Goal: Task Accomplishment & Management: Manage account settings

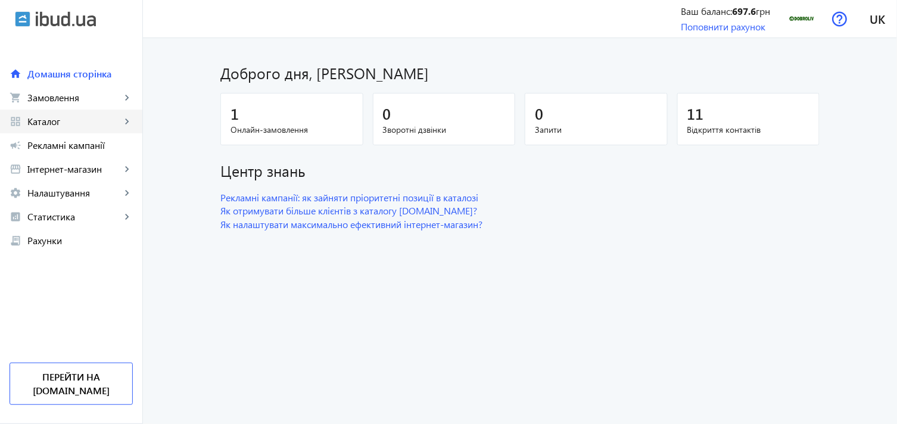
click at [102, 114] on link "grid_view Каталог keyboard_arrow_right" at bounding box center [71, 122] width 142 height 24
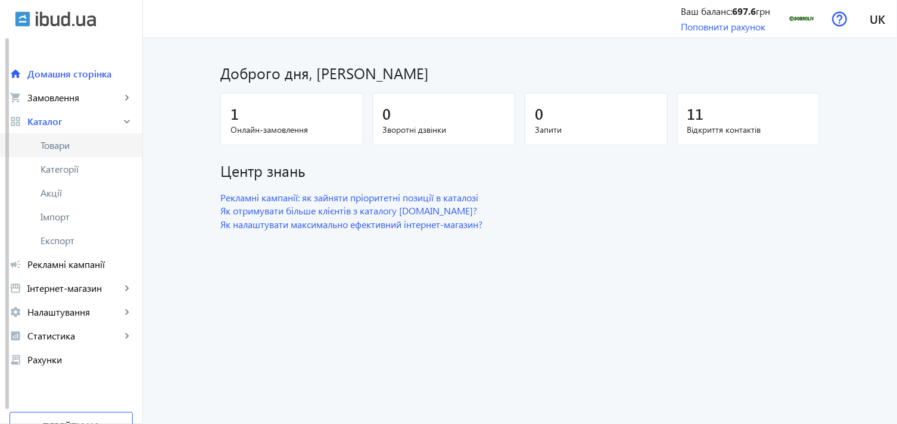
click at [93, 138] on link "Товари" at bounding box center [71, 145] width 142 height 24
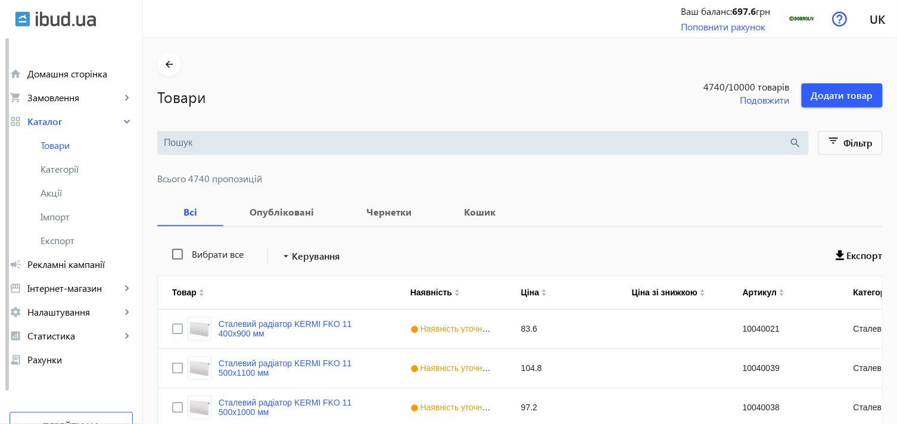
click at [332, 141] on input "search" at bounding box center [477, 142] width 626 height 13
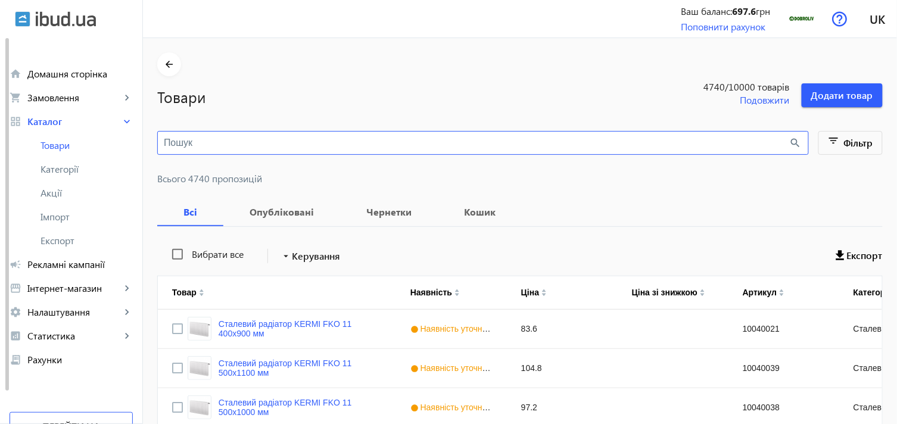
paste input "20330000"
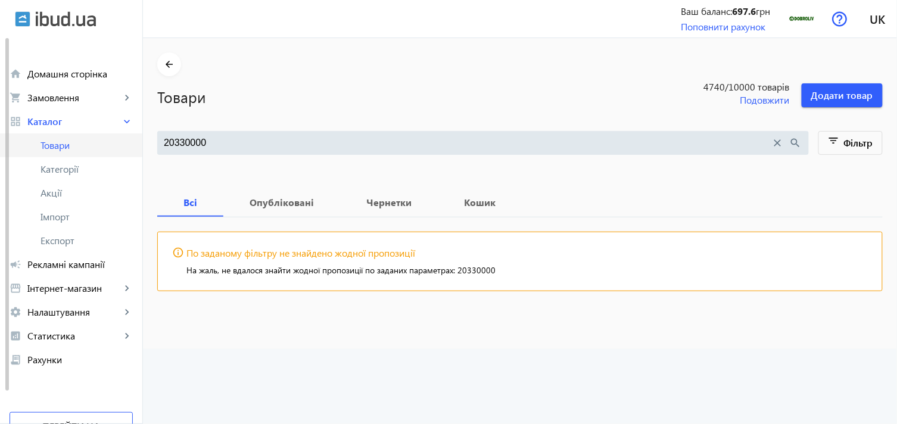
drag, startPoint x: 216, startPoint y: 145, endPoint x: 134, endPoint y: 138, distance: 81.9
click at [134, 138] on div "arrow_back home Домашня сторінка shopping_cart Замовлення keyboard_arrow_right …" at bounding box center [448, 212] width 897 height 424
paste input "1"
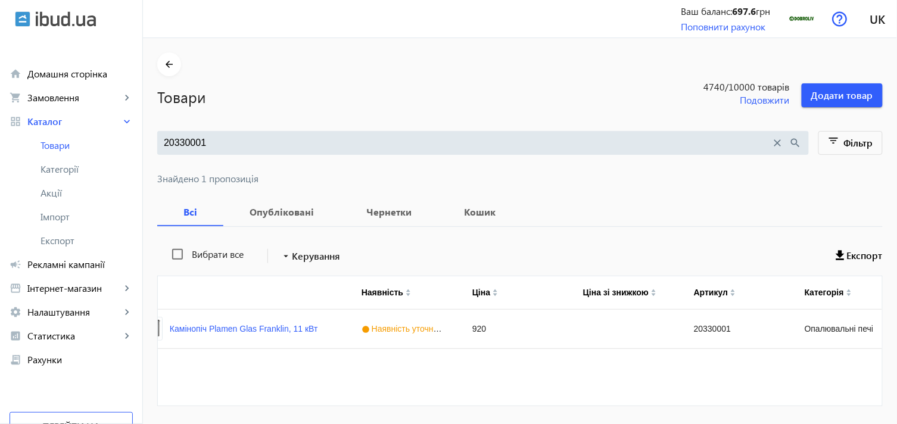
scroll to position [0, 38]
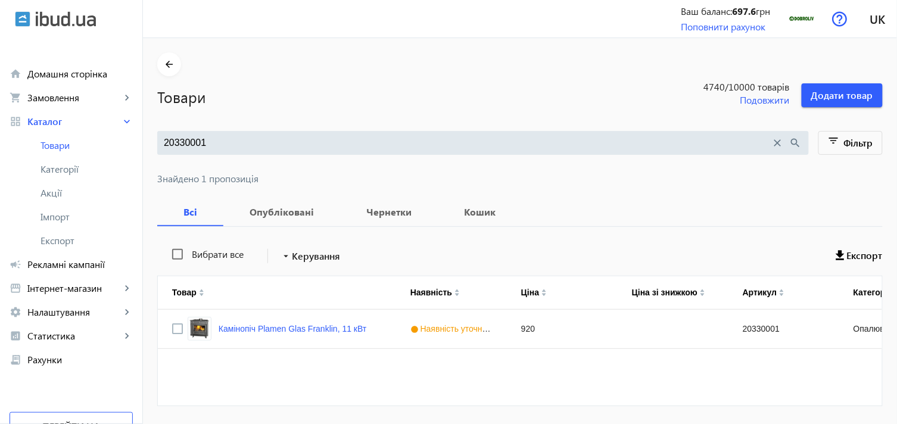
drag, startPoint x: 213, startPoint y: 145, endPoint x: 144, endPoint y: 141, distance: 69.2
click at [144, 141] on main "arrow_back Товари 4740 /10000 товарів Подовжити Додати товар 20330001 close sea…" at bounding box center [520, 236] width 754 height 368
paste input "2"
drag, startPoint x: 218, startPoint y: 139, endPoint x: 118, endPoint y: 135, distance: 100.1
click at [119, 136] on div "arrow_back home Домашня сторінка shopping_cart Замовлення keyboard_arrow_right …" at bounding box center [448, 230] width 897 height 461
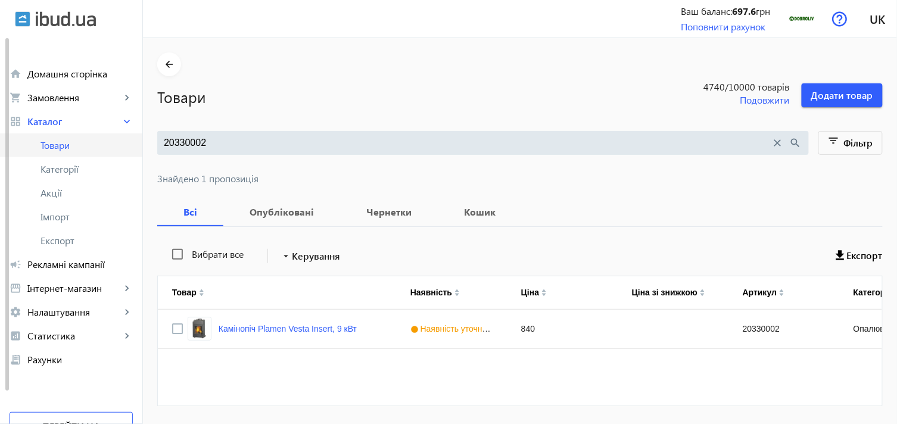
paste input "3"
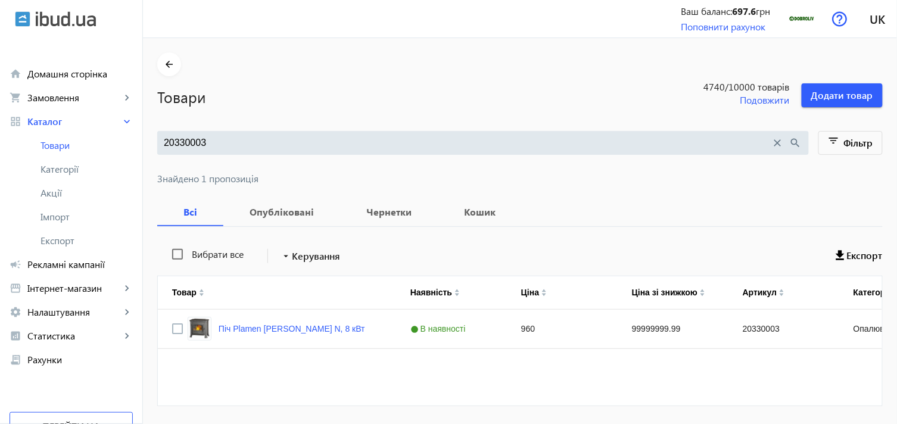
type input "20330003"
drag, startPoint x: 269, startPoint y: 133, endPoint x: 205, endPoint y: 133, distance: 63.7
click at [205, 133] on div "20330003 close search" at bounding box center [483, 143] width 652 height 24
drag, startPoint x: 210, startPoint y: 138, endPoint x: 151, endPoint y: 141, distance: 59.6
click at [157, 141] on div "20330003 close search" at bounding box center [483, 143] width 652 height 24
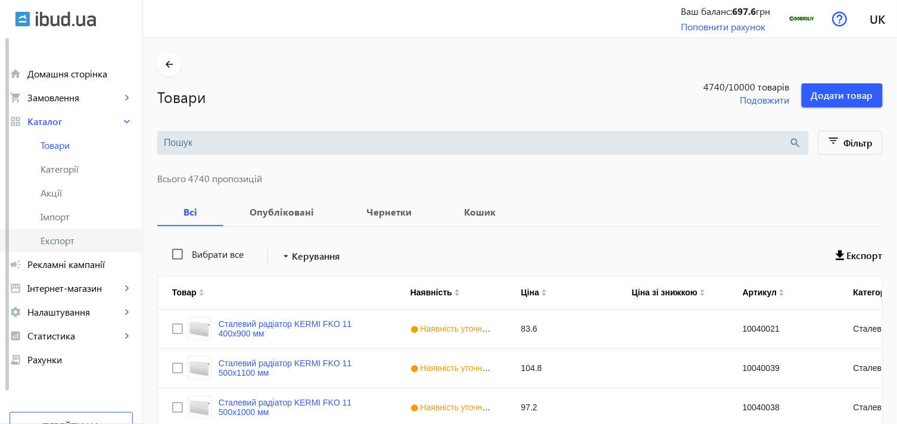
click at [58, 237] on span "Експорт" at bounding box center [87, 241] width 92 height 12
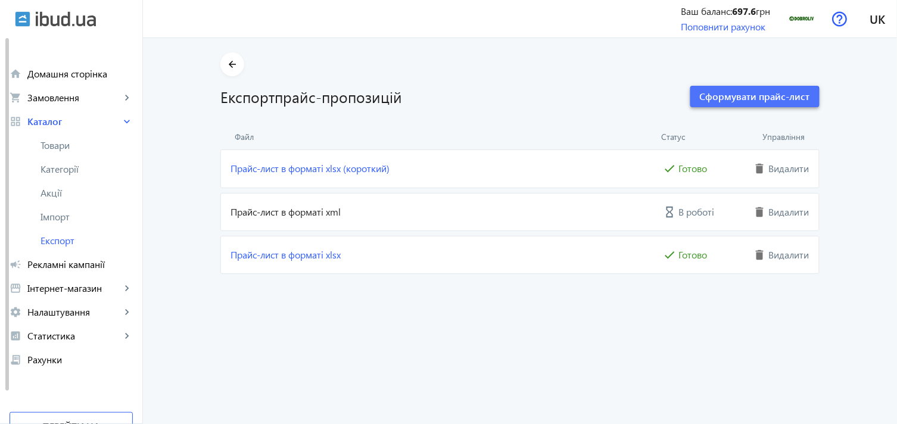
click at [706, 102] on span "Сформувати прайс-лист" at bounding box center [755, 96] width 110 height 13
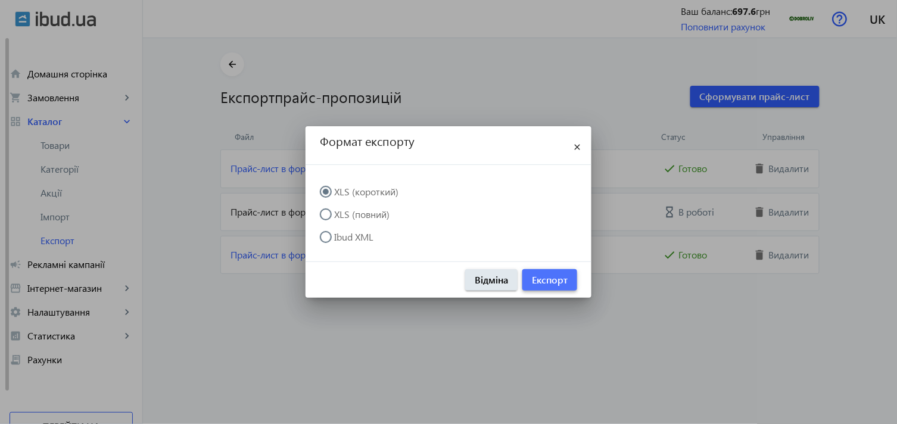
click at [546, 278] on span "Експорт" at bounding box center [550, 279] width 36 height 13
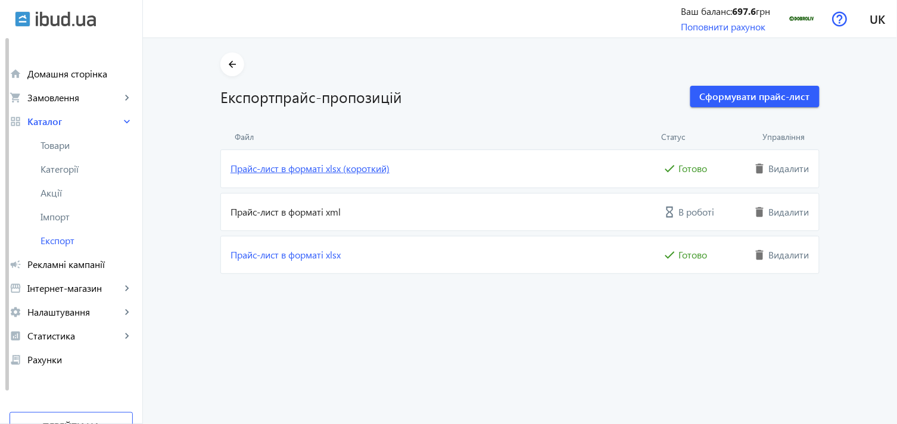
click at [343, 170] on link "Прайс-лист в форматі xlsx (короткий)" at bounding box center [446, 168] width 430 height 13
click at [70, 218] on span "Імпорт" at bounding box center [87, 217] width 92 height 12
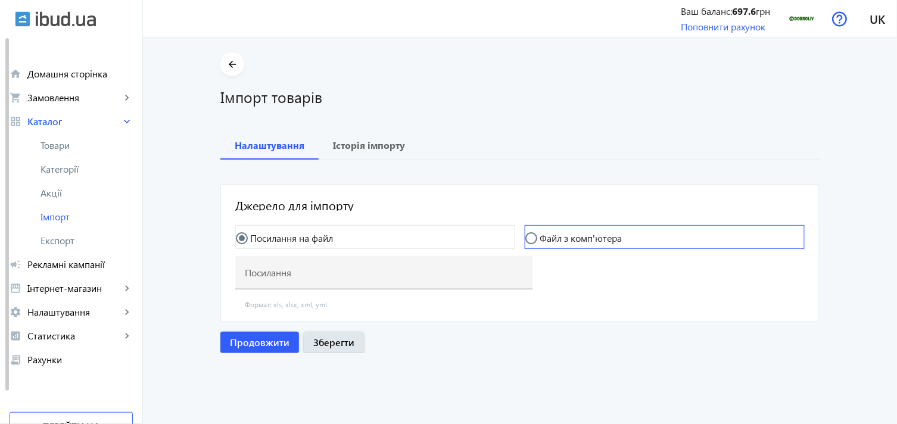
click at [539, 239] on input "Файл з комп'ютера" at bounding box center [537, 244] width 24 height 24
radio input "true"
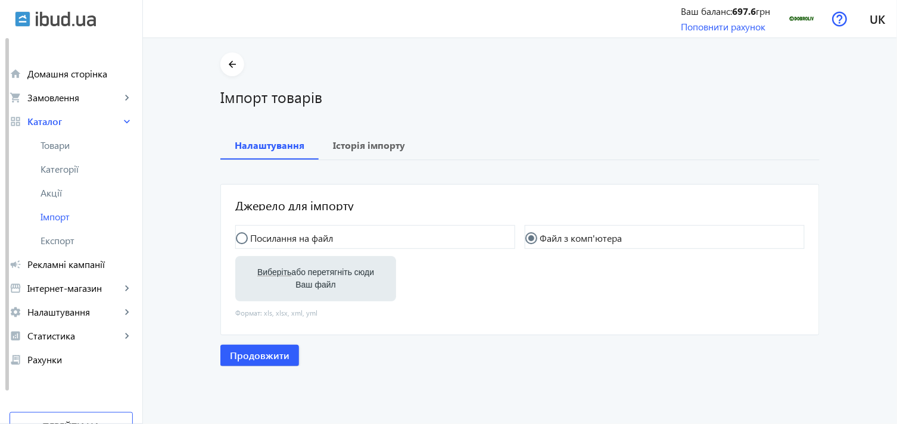
click at [290, 273] on label "Виберіть або перетягніть сюди Ваш файл" at bounding box center [316, 278] width 142 height 33
click at [290, 273] on input "Виберіть або перетягніть сюди Ваш файл" at bounding box center [316, 280] width 142 height 14
type input "C:\fakepath\dobroliv-6-2025-09-02-07-30.xlsx"
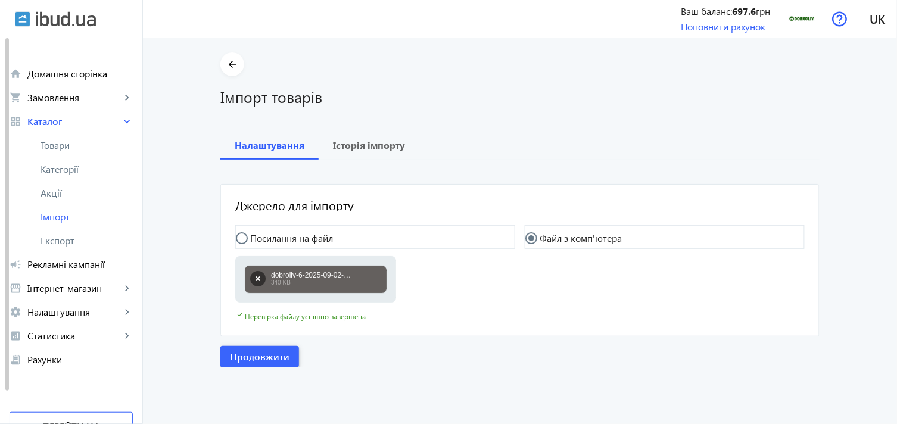
click at [258, 353] on span "Продовжити" at bounding box center [260, 356] width 60 height 13
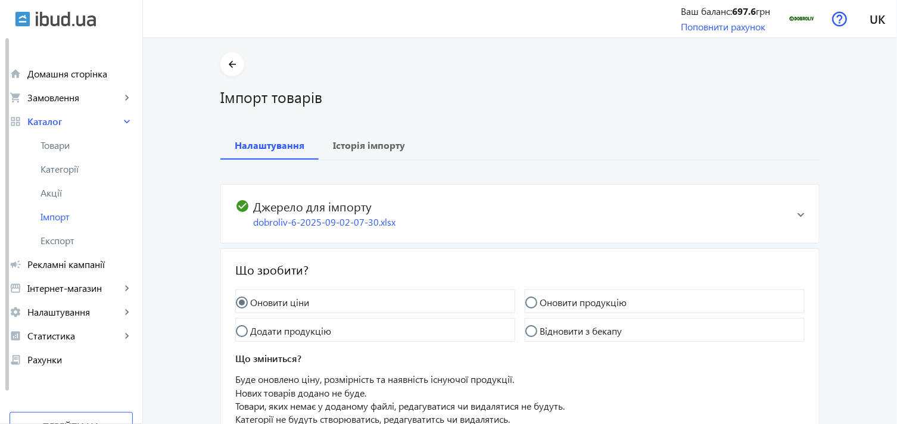
scroll to position [108, 0]
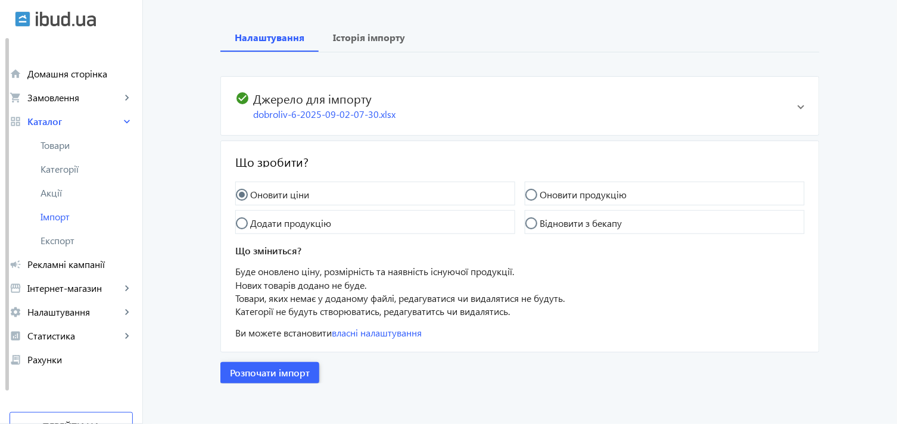
click at [253, 370] on span "Розпочати імпорт" at bounding box center [270, 372] width 80 height 13
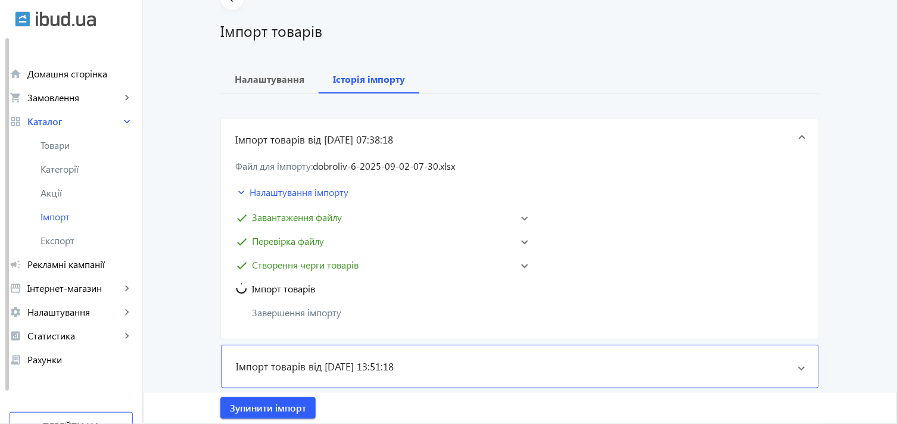
scroll to position [198, 0]
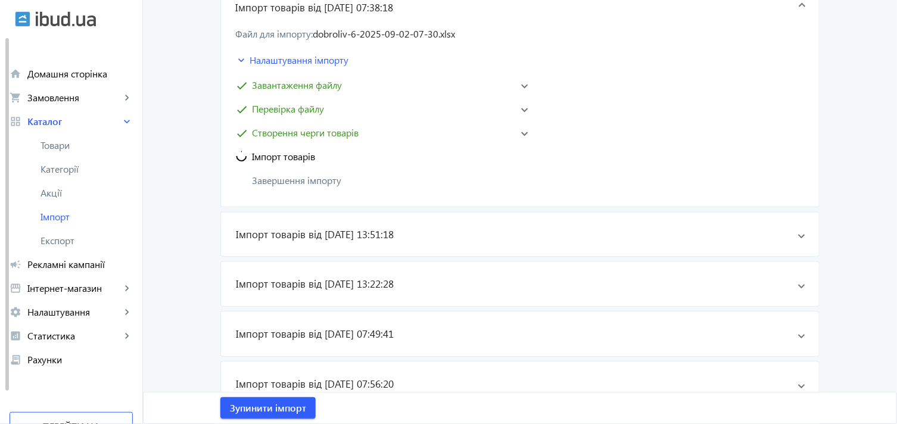
click at [521, 133] on span at bounding box center [524, 132] width 7 height 5
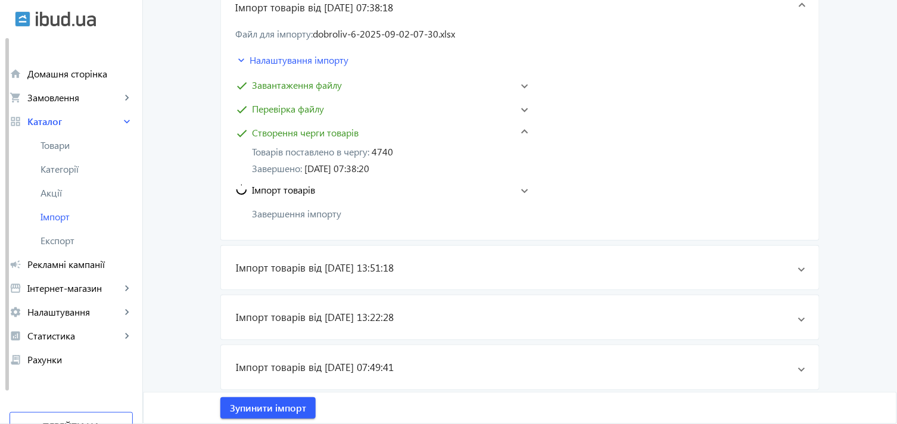
click at [521, 191] on span at bounding box center [524, 190] width 7 height 5
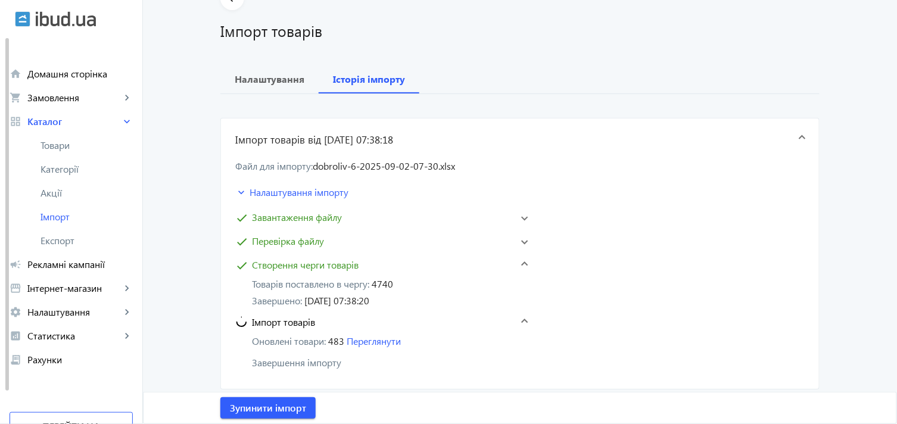
scroll to position [132, 0]
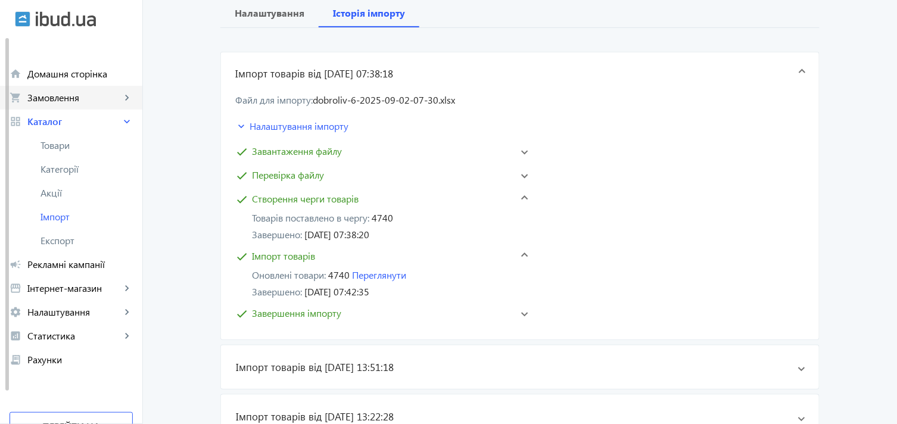
click at [56, 96] on span "Замовлення" at bounding box center [74, 98] width 94 height 12
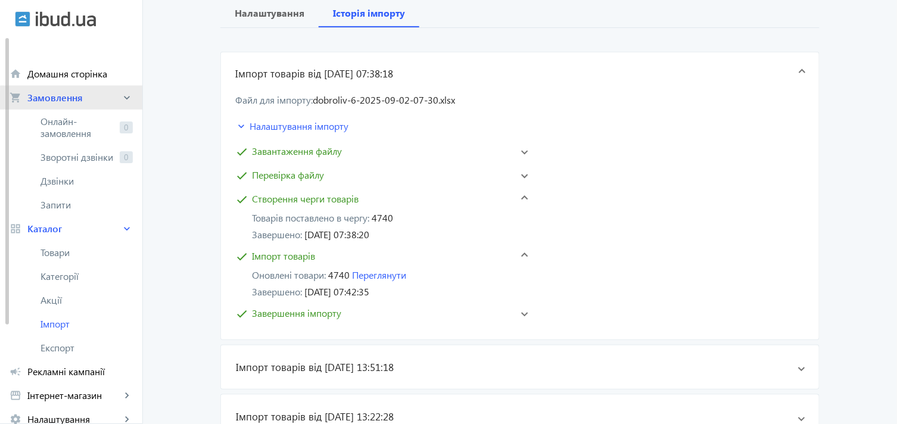
click at [83, 100] on span "Замовлення" at bounding box center [74, 98] width 94 height 12
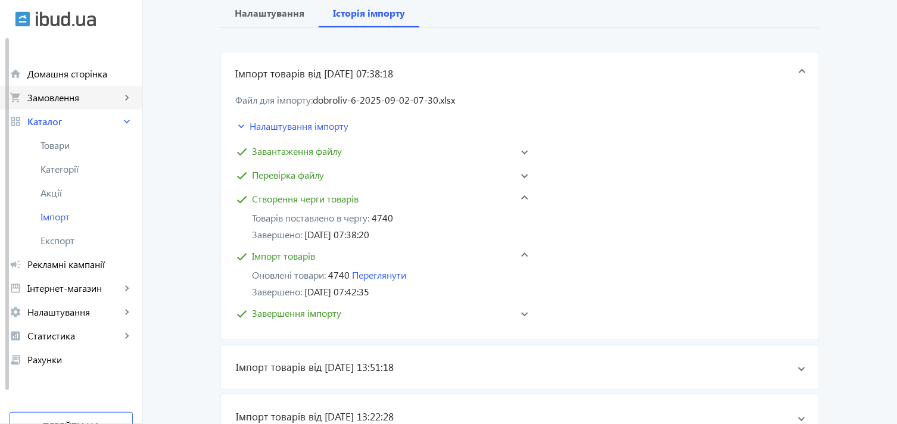
click at [91, 94] on span "Замовлення" at bounding box center [74, 98] width 94 height 12
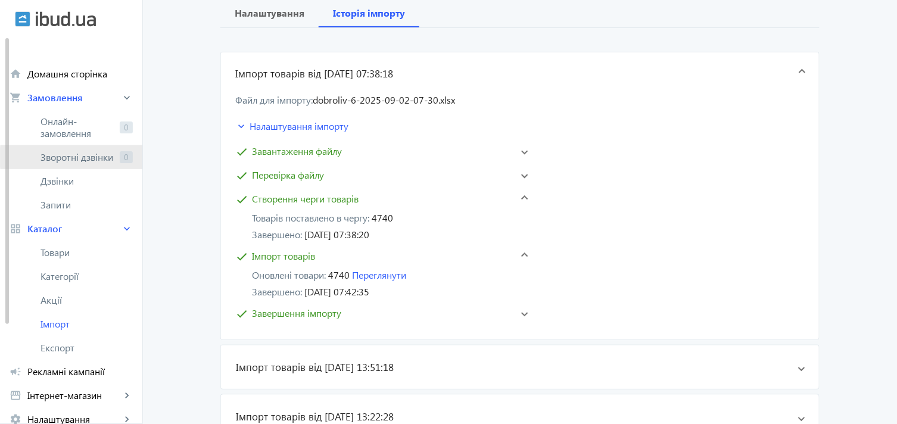
click at [83, 157] on span "Зворотні дзвінки" at bounding box center [78, 157] width 74 height 12
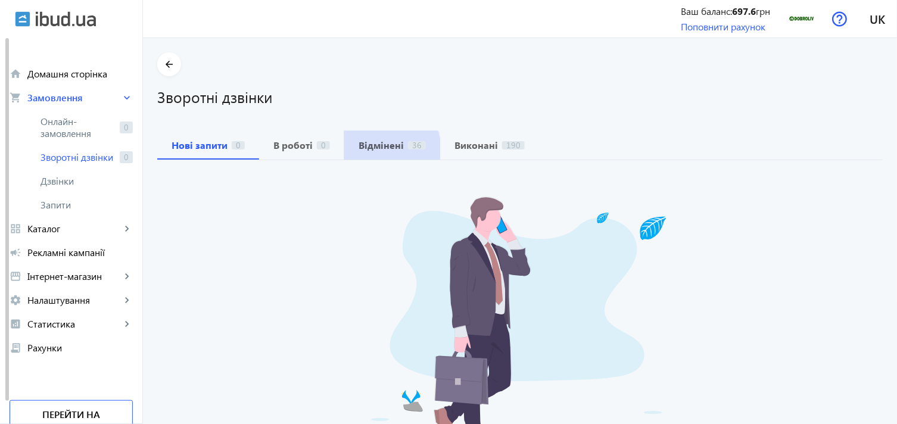
click at [359, 151] on span "Відмінені 36" at bounding box center [392, 145] width 67 height 29
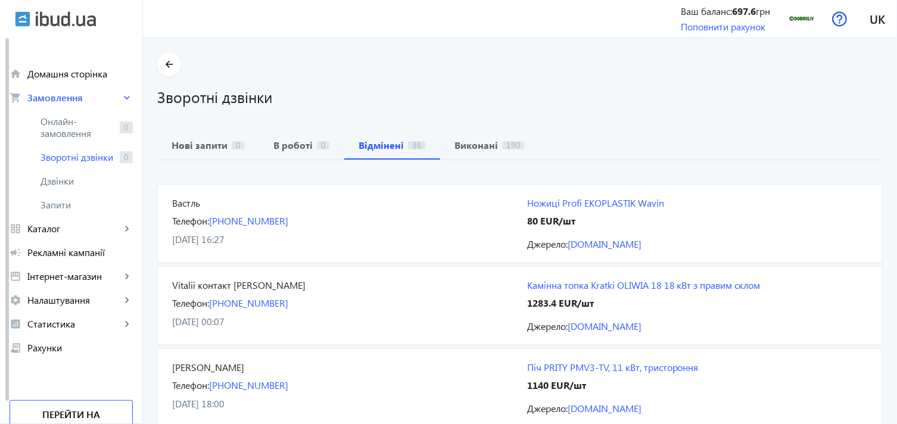
scroll to position [66, 0]
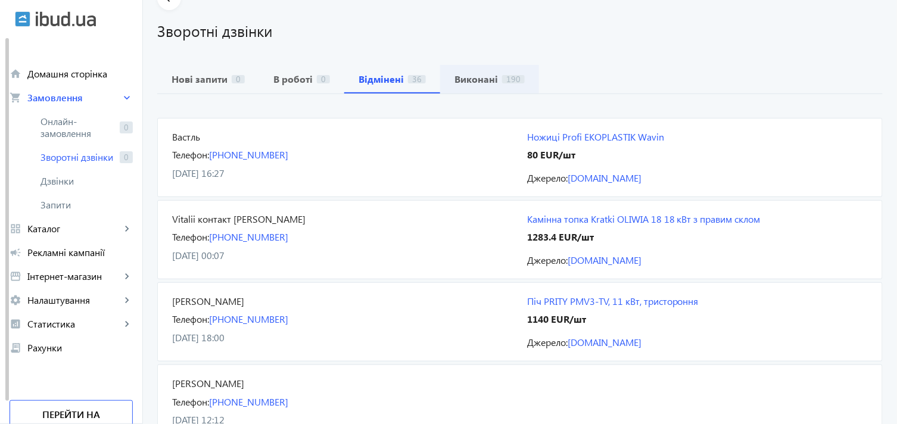
click at [474, 80] on b "Виконані" at bounding box center [476, 79] width 43 height 10
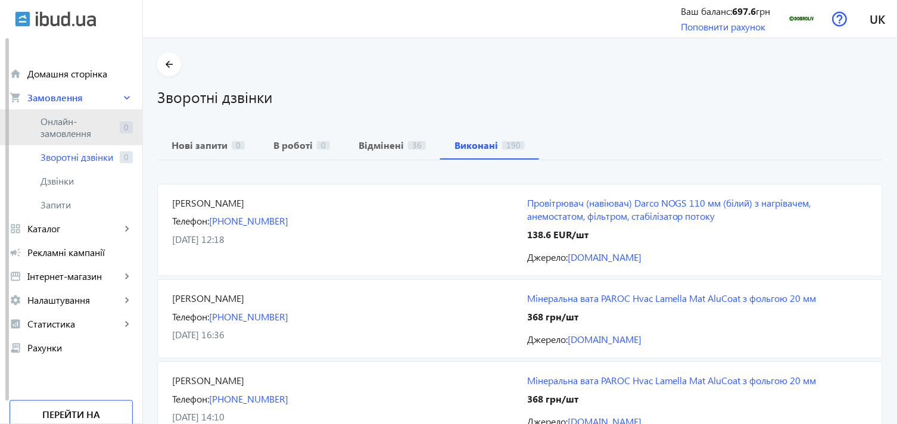
click at [64, 114] on link "Онлайн-замовлення 0" at bounding box center [71, 128] width 142 height 36
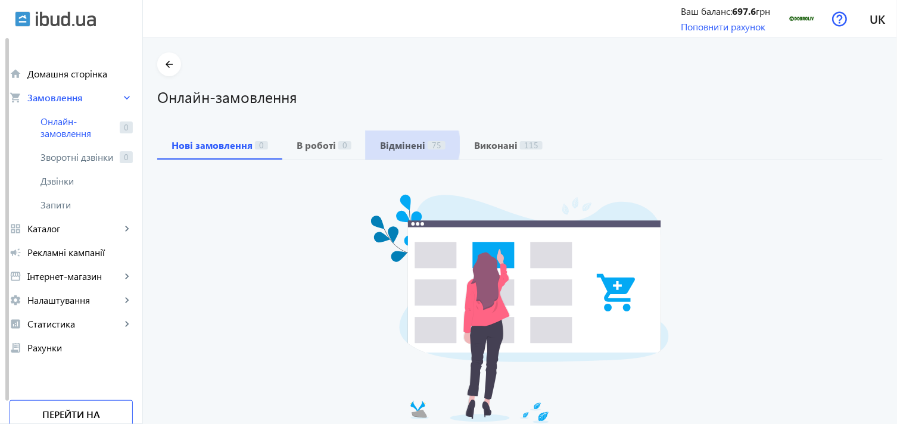
click at [397, 145] on b "Відмінені" at bounding box center [402, 146] width 45 height 10
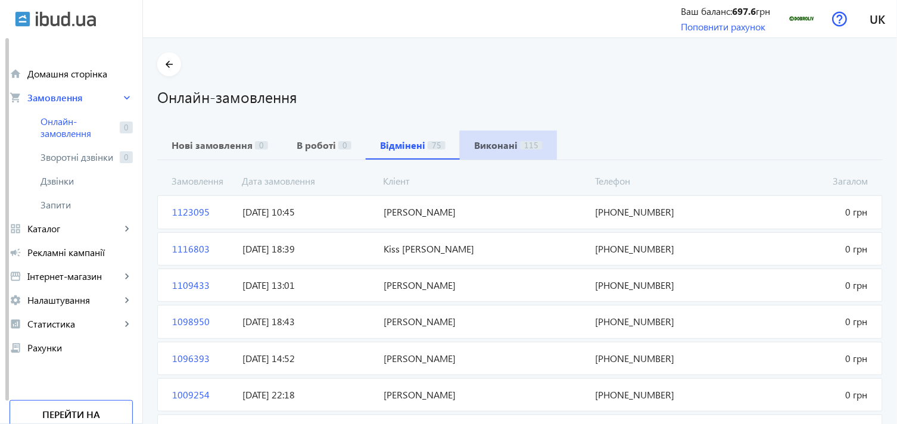
click at [516, 153] on span "Виконані 115" at bounding box center [508, 145] width 69 height 29
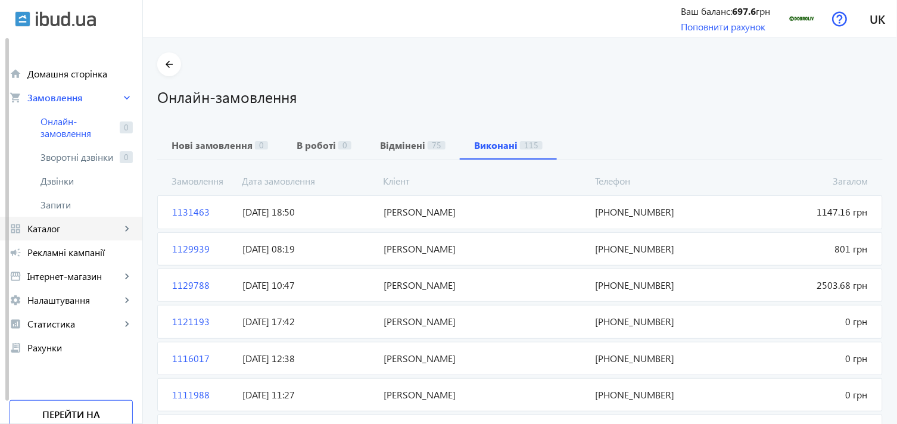
click at [104, 218] on link "grid_view Каталог keyboard_arrow_right" at bounding box center [71, 229] width 142 height 24
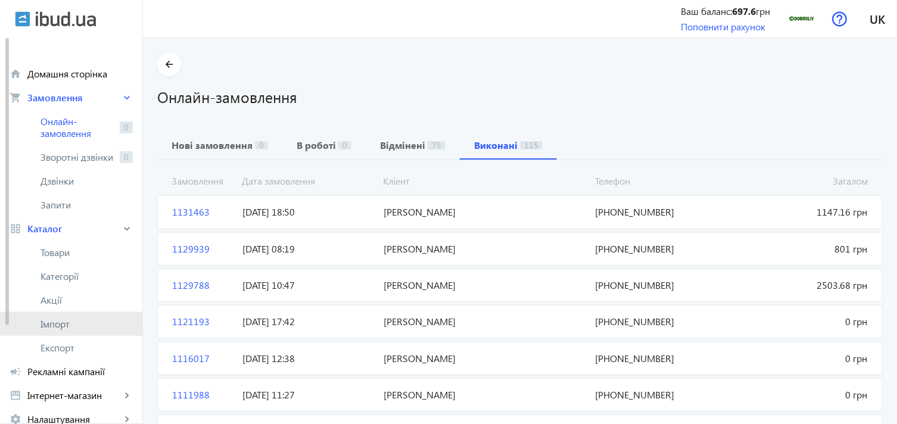
click at [90, 318] on link "Імпорт" at bounding box center [71, 324] width 142 height 24
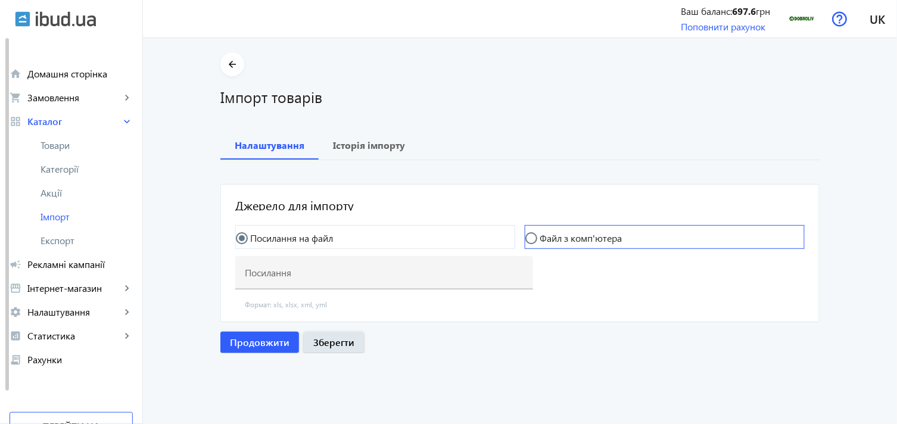
click at [537, 237] on input "Файл з комп'ютера" at bounding box center [537, 244] width 24 height 24
radio input "true"
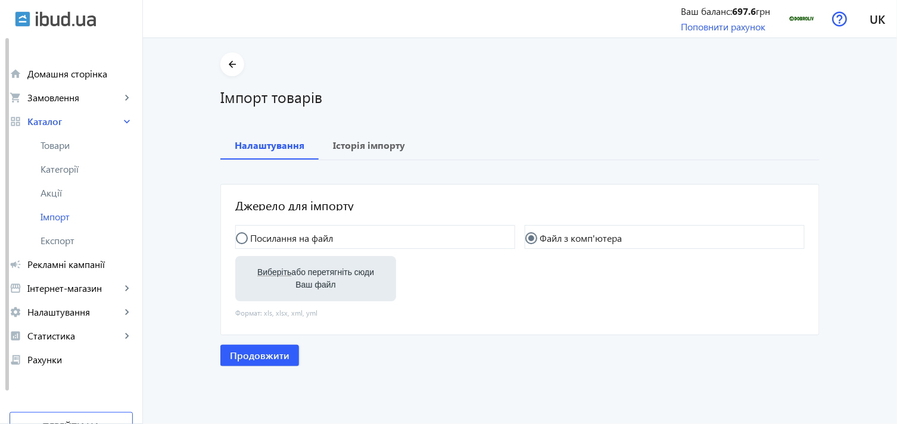
click at [290, 284] on label "Виберіть або перетягніть сюди Ваш файл" at bounding box center [316, 278] width 142 height 33
click at [290, 284] on input "Виберіть або перетягніть сюди Ваш файл" at bounding box center [316, 280] width 142 height 14
type input "C:\fakepath\dobroliv-6-2025-09-02-07-30.xlsx"
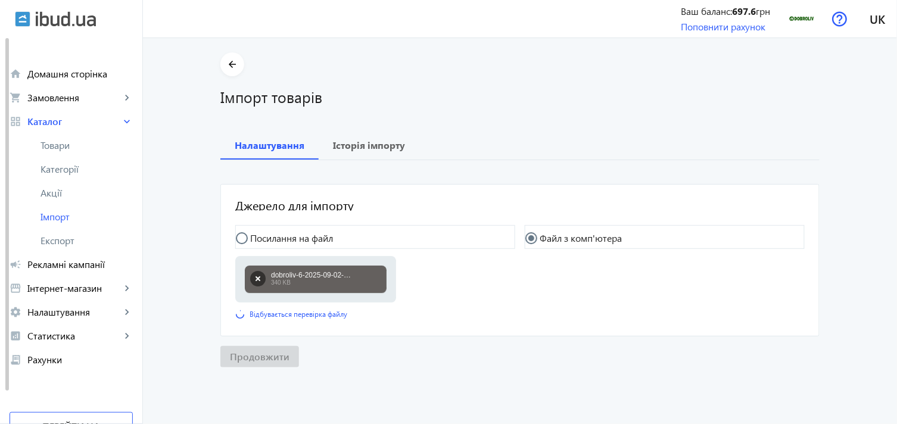
scroll to position [3, 0]
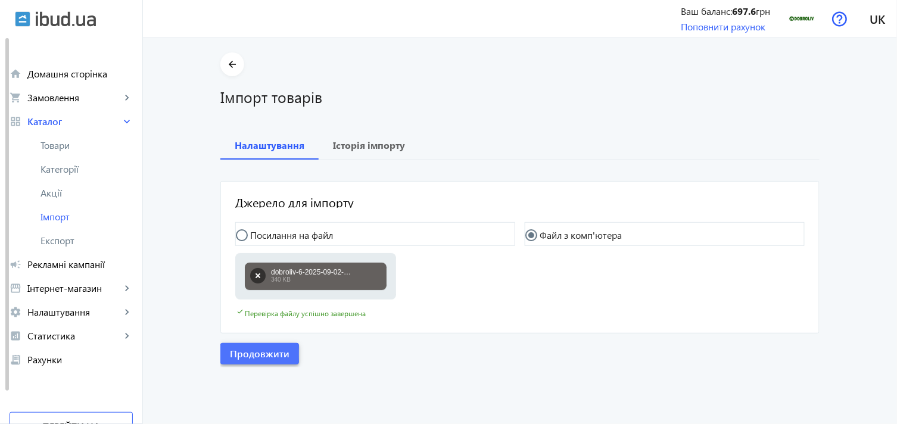
click at [254, 354] on span "Продовжити" at bounding box center [260, 353] width 60 height 13
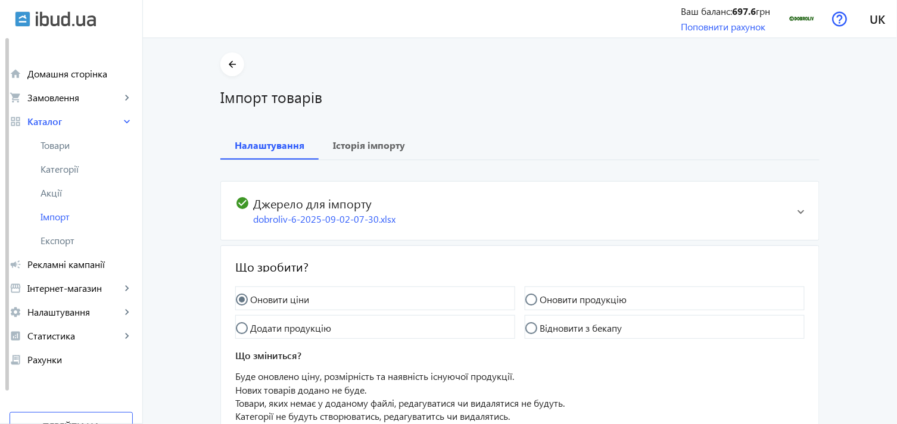
scroll to position [108, 0]
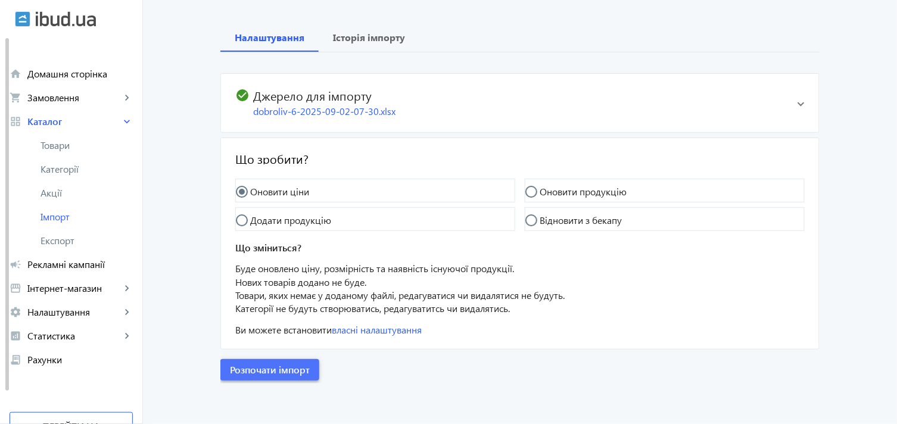
click at [260, 372] on span "Розпочати імпорт" at bounding box center [270, 369] width 80 height 13
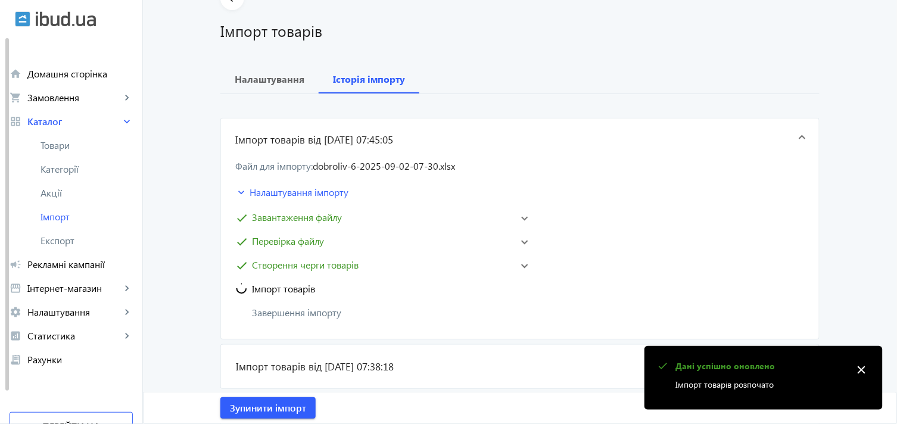
scroll to position [132, 0]
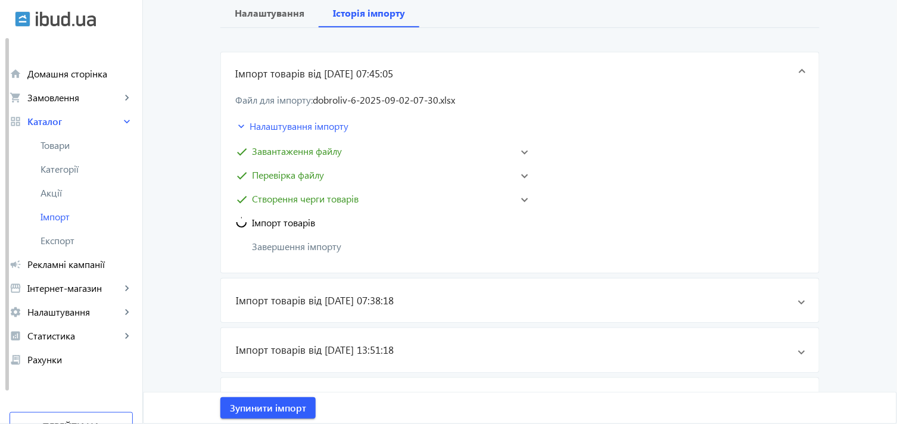
click at [167, 234] on main "arrow_back Імпорт товарів [PERSON_NAME] Історія імпорту Імпорт товарів від [DAT…" at bounding box center [520, 348] width 754 height 857
click at [521, 221] on span at bounding box center [524, 222] width 7 height 5
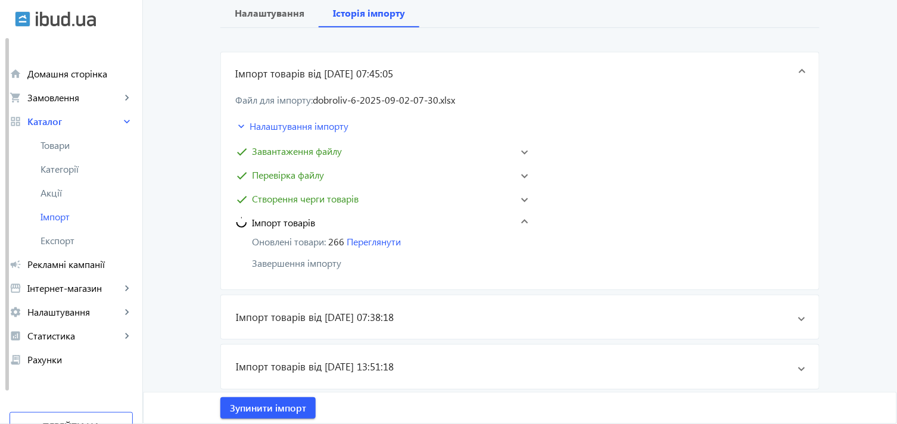
click at [175, 167] on main "arrow_back Імпорт товарів [PERSON_NAME] Історія імпорту Імпорт товарів від [DAT…" at bounding box center [520, 357] width 754 height 874
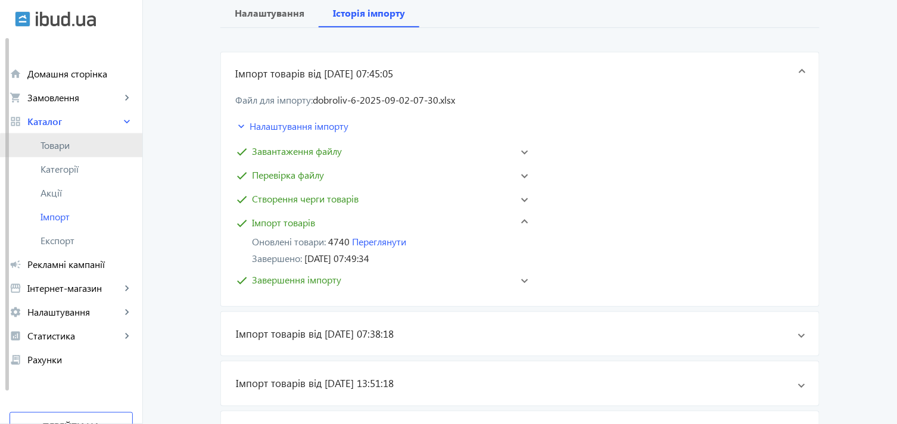
click at [87, 149] on span "Товари" at bounding box center [87, 145] width 92 height 12
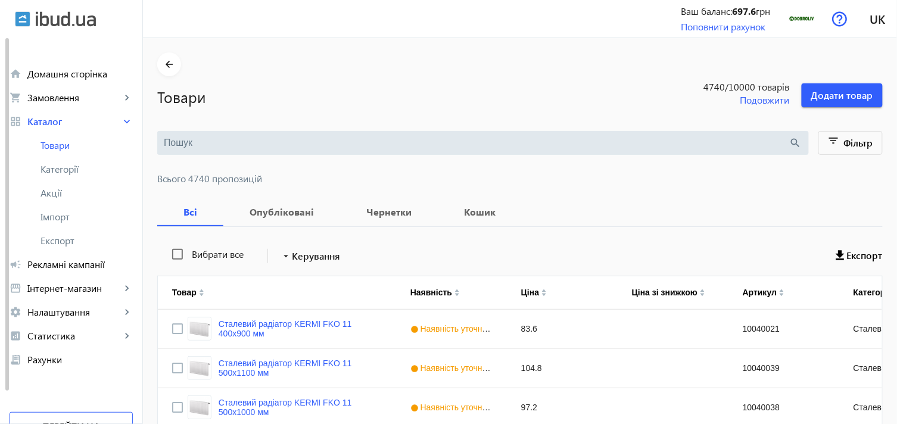
scroll to position [132, 0]
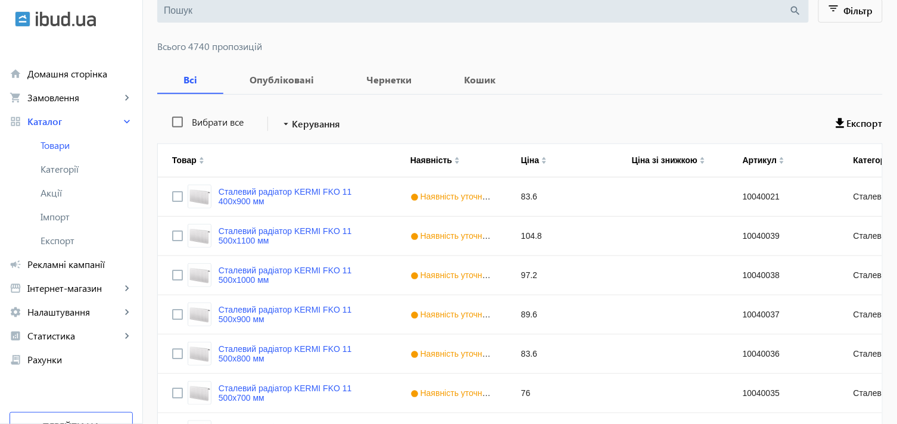
drag, startPoint x: 66, startPoint y: 142, endPoint x: 222, endPoint y: 138, distance: 156.1
click at [66, 142] on span "Товари" at bounding box center [87, 145] width 92 height 12
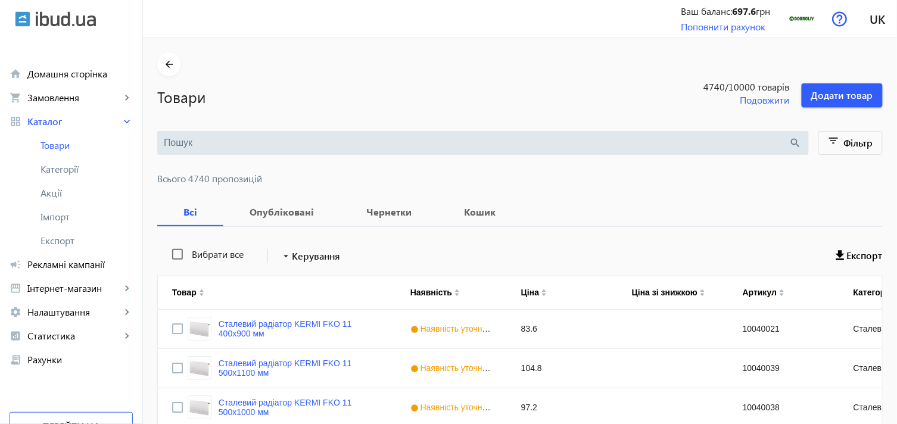
click at [294, 147] on input "search" at bounding box center [477, 142] width 626 height 13
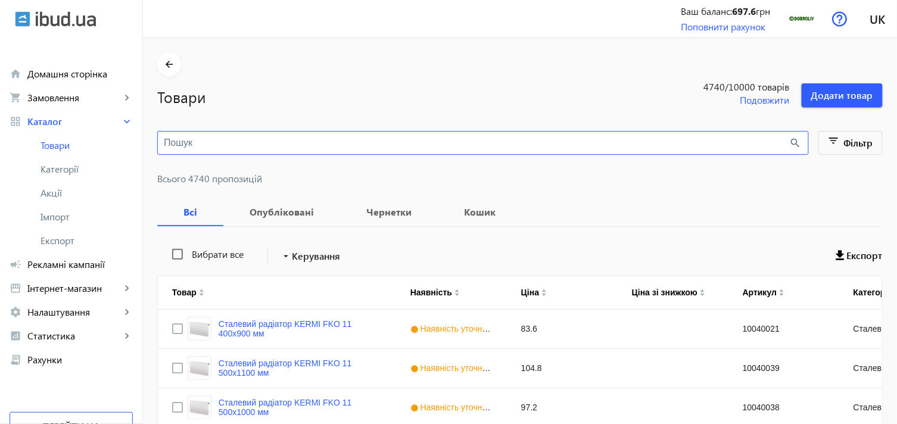
paste input "20330000"
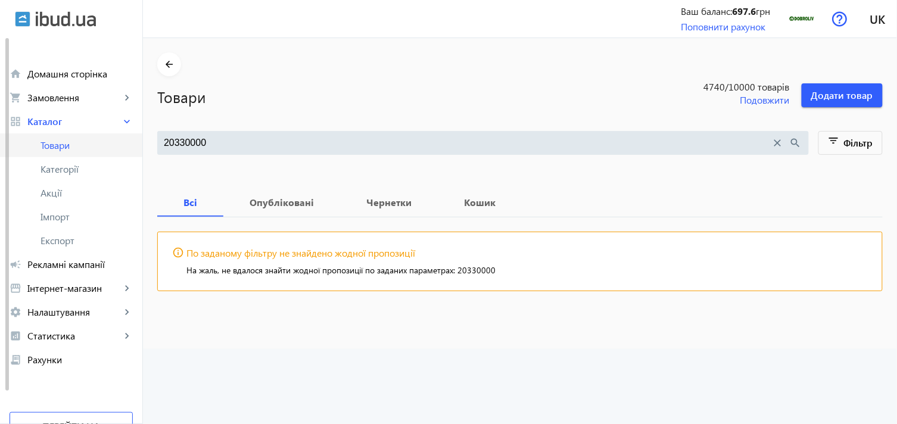
drag, startPoint x: 246, startPoint y: 142, endPoint x: 123, endPoint y: 147, distance: 122.8
click at [124, 147] on div "arrow_back home Домашня сторінка shopping_cart Замовлення keyboard_arrow_right …" at bounding box center [448, 212] width 897 height 424
paste input "1"
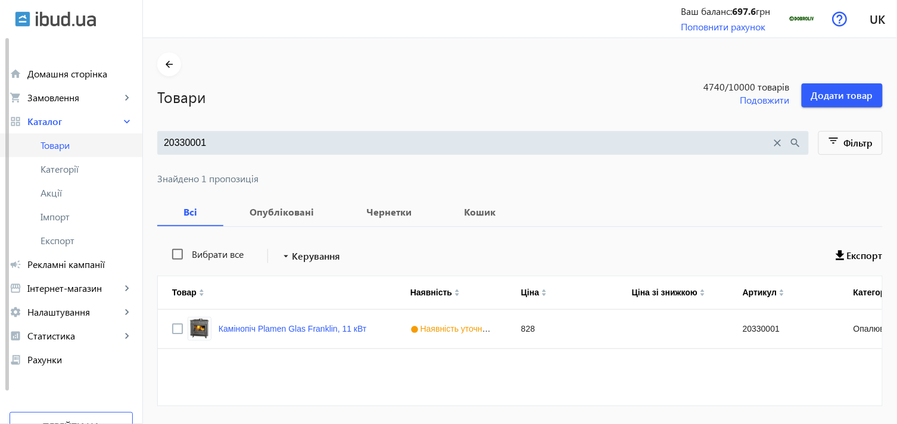
drag, startPoint x: 247, startPoint y: 140, endPoint x: 102, endPoint y: 144, distance: 145.4
click at [102, 144] on div "arrow_back home Домашня сторінка shopping_cart Замовлення keyboard_arrow_right …" at bounding box center [448, 230] width 897 height 461
paste input "2"
drag, startPoint x: 231, startPoint y: 145, endPoint x: 106, endPoint y: 138, distance: 125.3
click at [106, 138] on div "arrow_back home Домашня сторінка shopping_cart Замовлення keyboard_arrow_right …" at bounding box center [448, 230] width 897 height 461
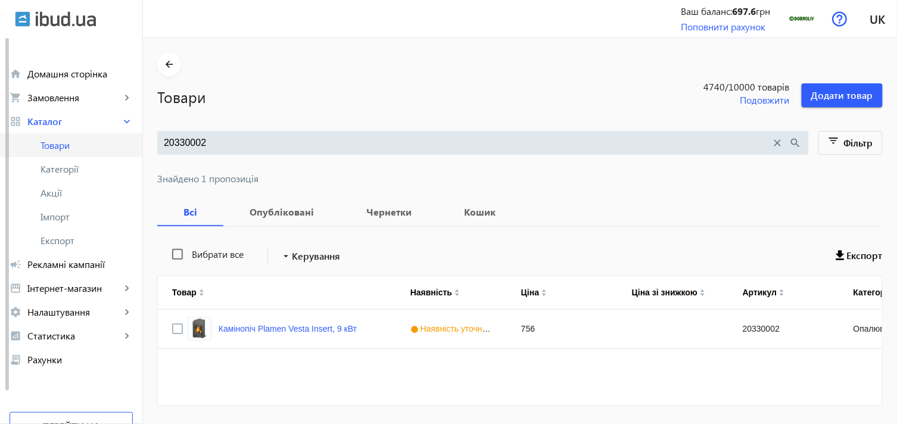
paste input "3"
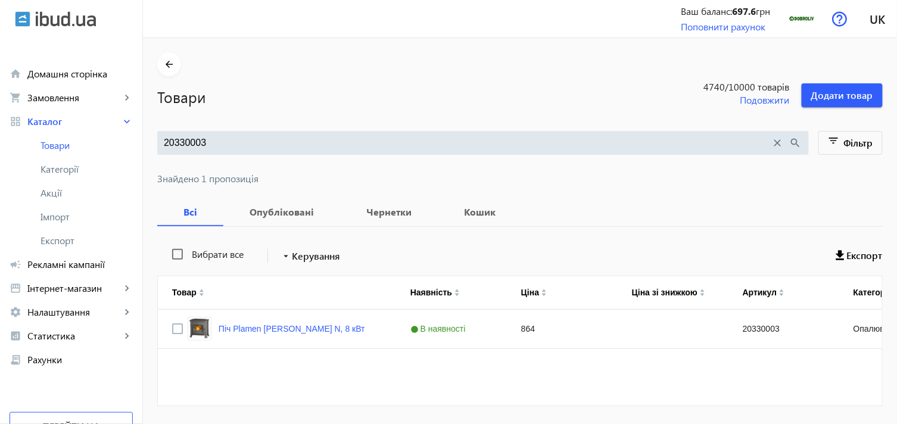
scroll to position [37, 0]
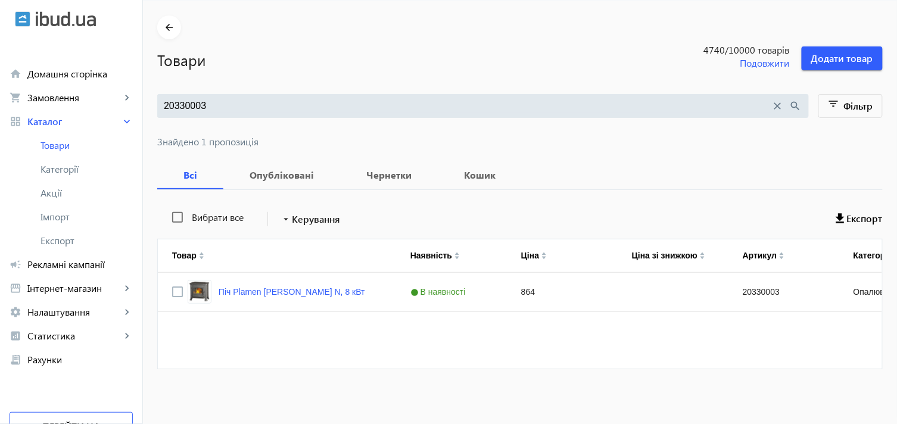
type input "20330003"
